Goal: Information Seeking & Learning: Learn about a topic

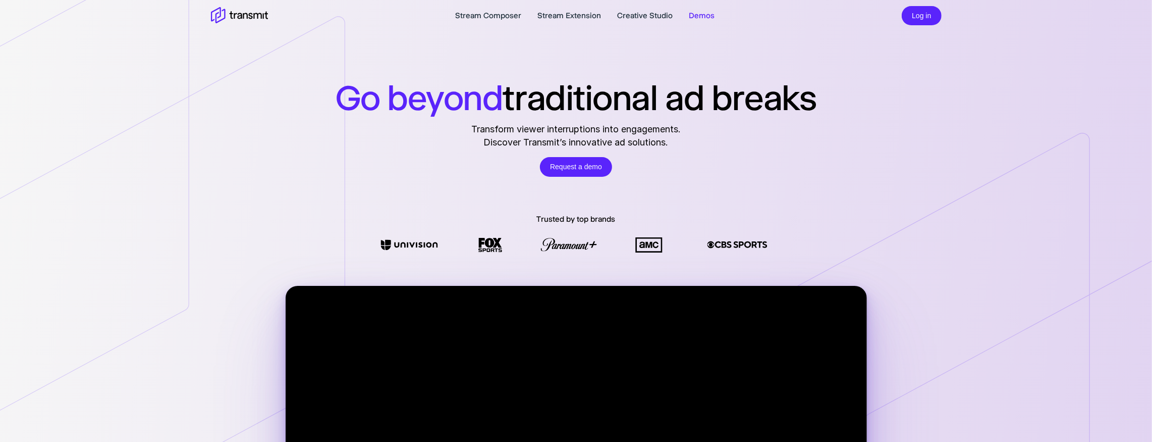
click at [696, 15] on link "Demos" at bounding box center [702, 16] width 26 height 12
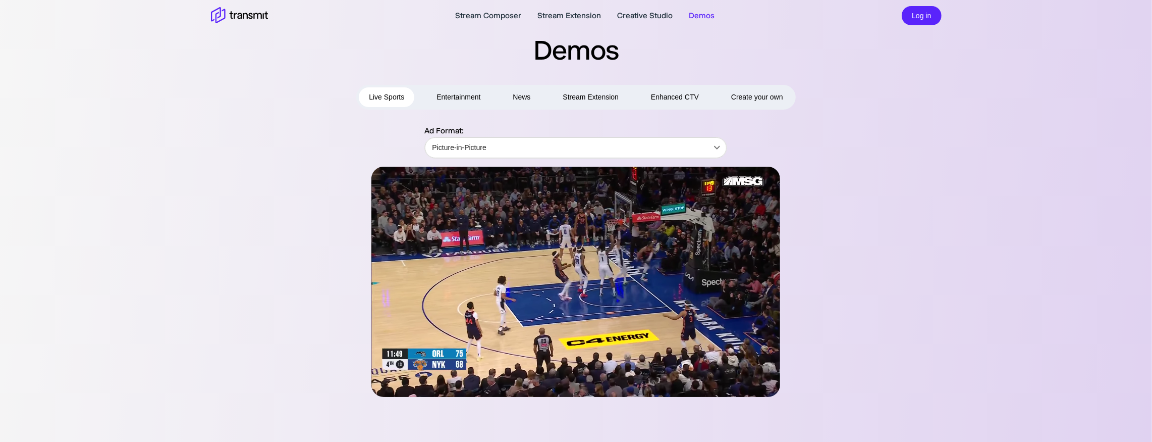
click at [688, 97] on button "Enhanced CTV" at bounding box center [675, 97] width 68 height 20
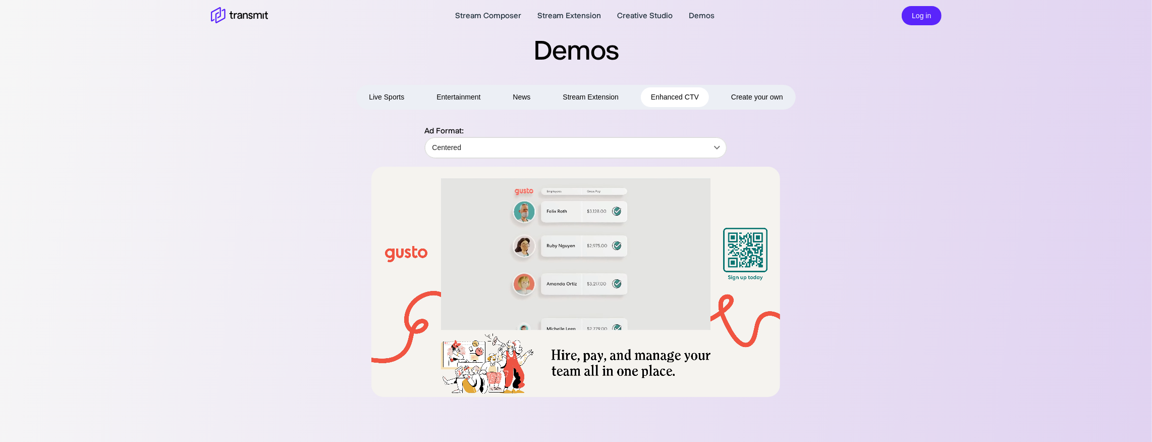
click at [589, 95] on button "Stream Extension" at bounding box center [591, 97] width 76 height 20
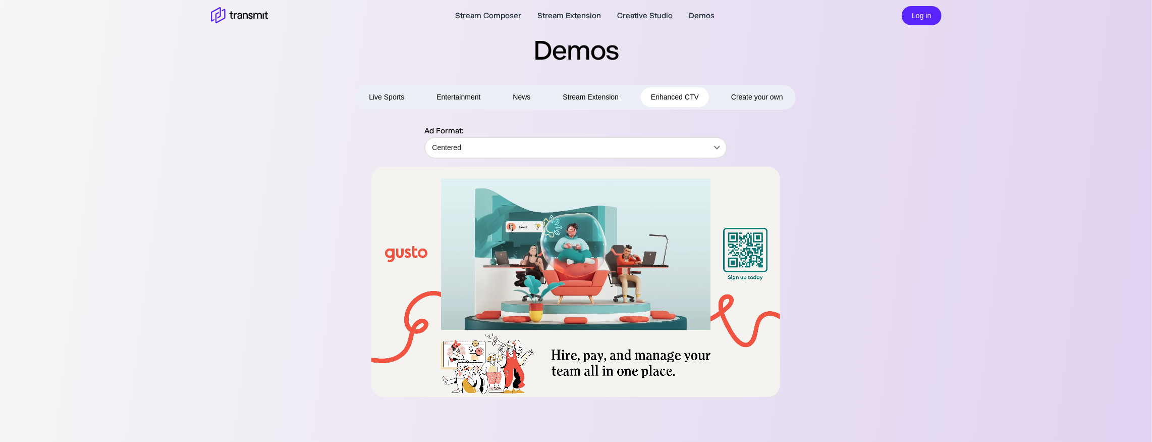
type input "Game Day Highlighter"
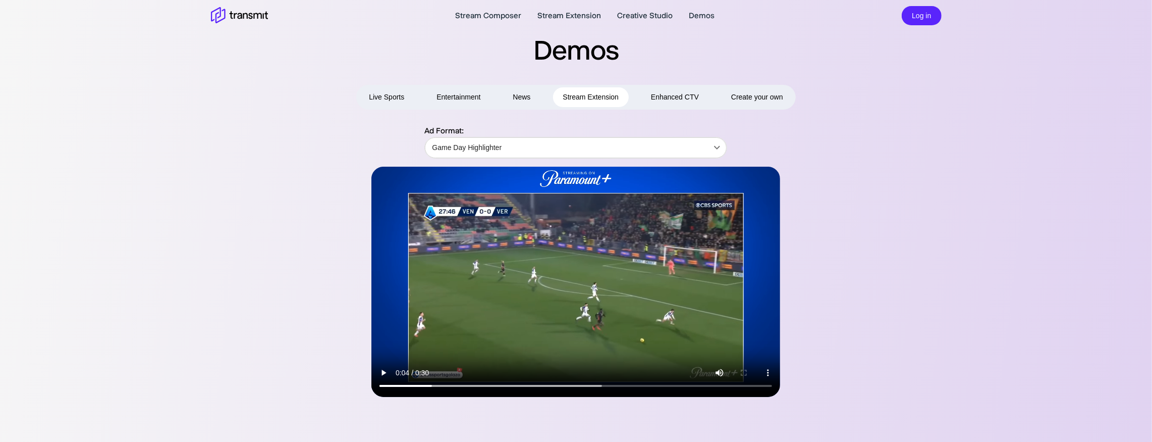
click at [818, 38] on h2 "Demos" at bounding box center [576, 49] width 775 height 35
